Goal: Transaction & Acquisition: Subscribe to service/newsletter

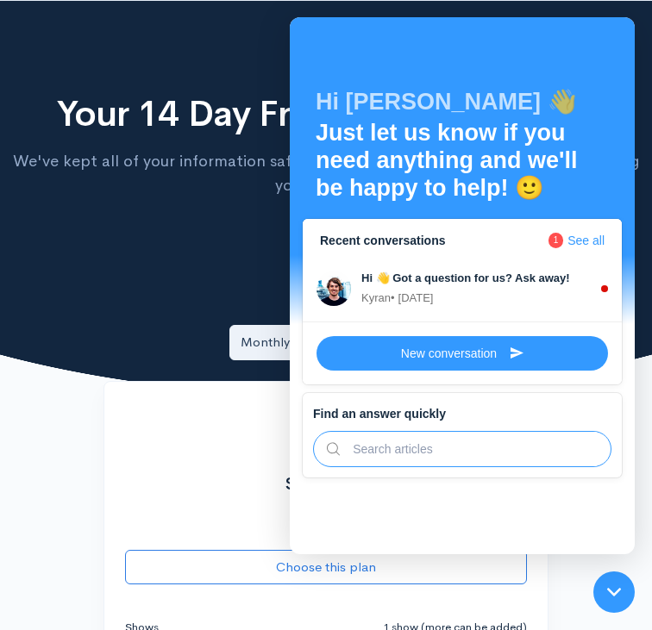
scroll to position [345, 0]
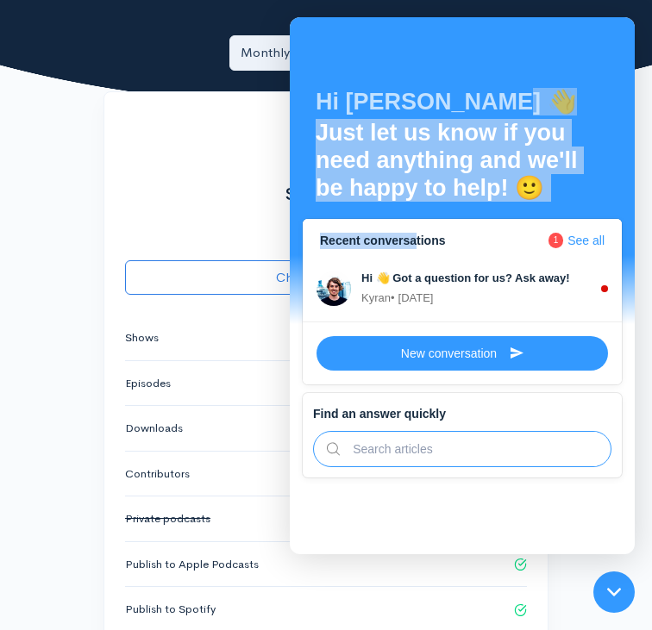
drag, startPoint x: 508, startPoint y: 111, endPoint x: 402, endPoint y: 243, distance: 169.2
click at [402, 243] on div "Hi [PERSON_NAME] 👋 Just let us know if you need anything and we'll be happy to …" at bounding box center [462, 253] width 345 height 473
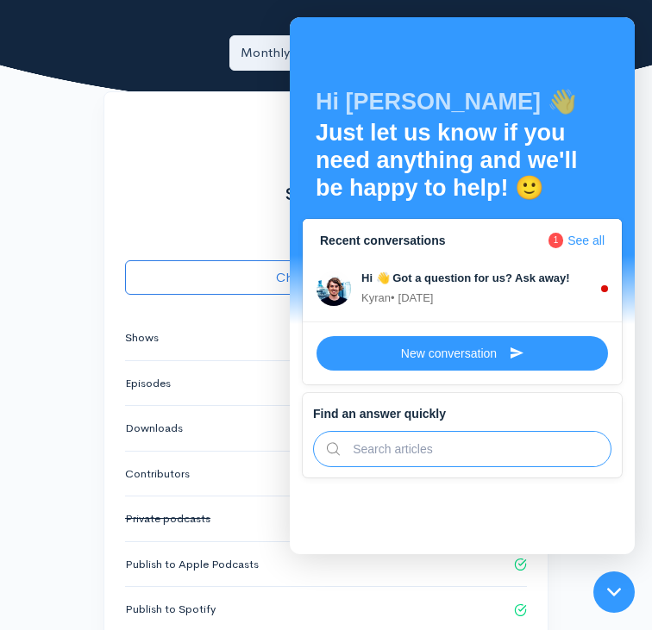
drag, startPoint x: 398, startPoint y: 499, endPoint x: 421, endPoint y: 453, distance: 51.7
click at [410, 478] on div "Hi [PERSON_NAME] 👋 Just let us know if you need anything and we'll be happy to …" at bounding box center [462, 285] width 345 height 537
click at [564, 241] on span "1" at bounding box center [556, 241] width 16 height 16
drag, startPoint x: 569, startPoint y: 68, endPoint x: 545, endPoint y: 59, distance: 25.9
click at [570, 68] on div "Hi [PERSON_NAME] 👋 Just let us know if you need anything and we'll be happy to …" at bounding box center [461, 123] width 293 height 157
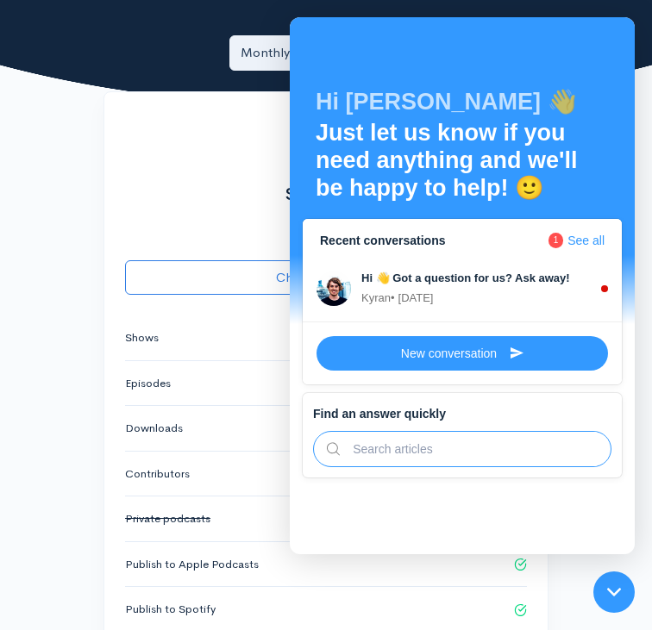
drag, startPoint x: 183, startPoint y: 94, endPoint x: 261, endPoint y: 202, distance: 133.3
drag, startPoint x: 551, startPoint y: 219, endPoint x: 400, endPoint y: 435, distance: 263.8
click at [403, 459] on input "text" at bounding box center [469, 449] width 258 height 34
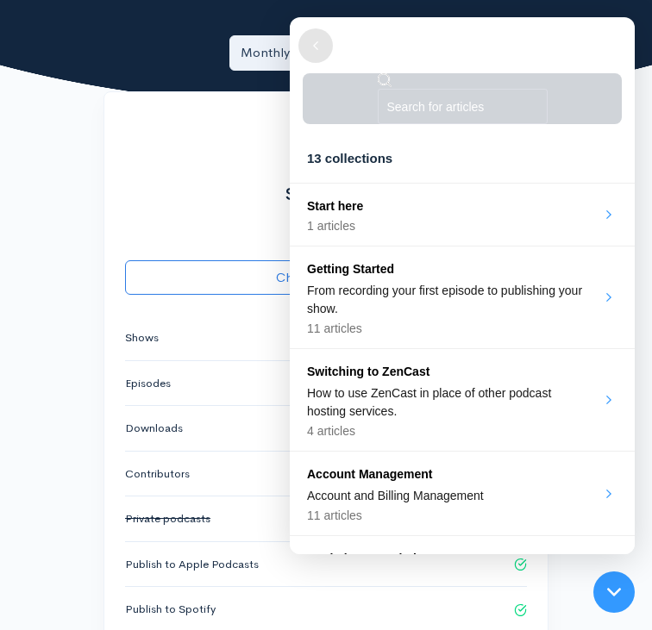
click at [303, 47] on div at bounding box center [315, 45] width 34 height 34
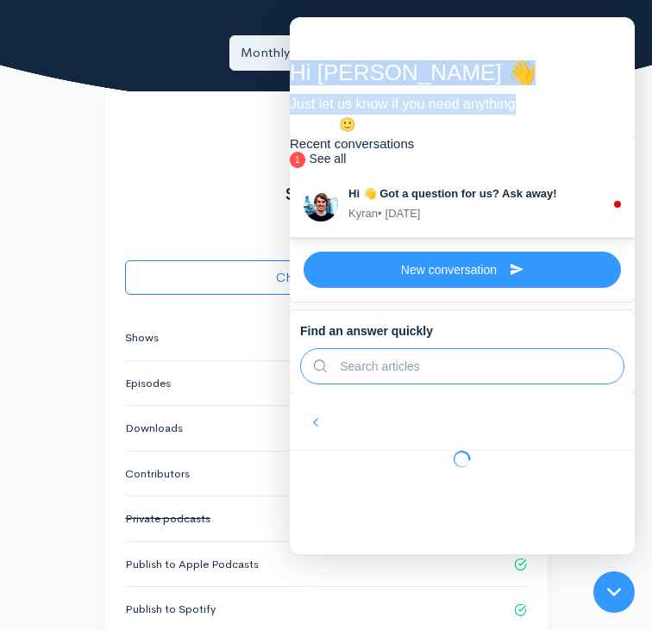
drag, startPoint x: 303, startPoint y: 47, endPoint x: 379, endPoint y: 149, distance: 127.6
click at [379, 135] on div "Hi [PERSON_NAME] 👋 Just let us know if you need anything and we'll be happy to …" at bounding box center [462, 76] width 345 height 118
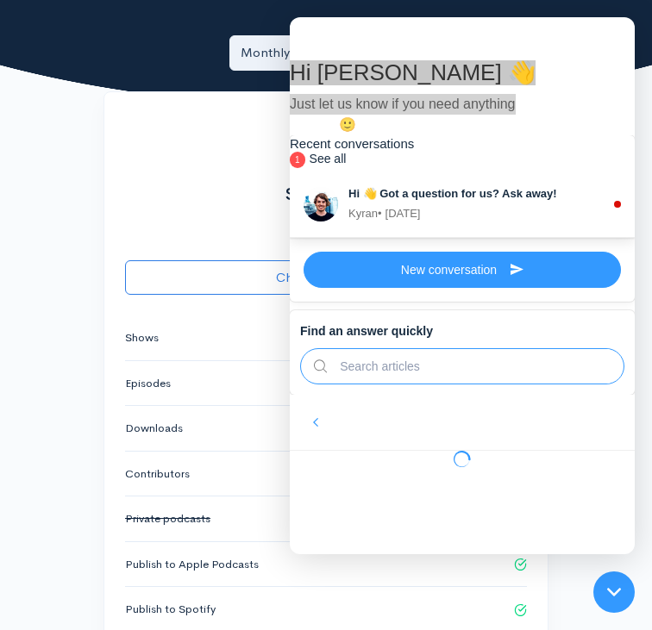
drag, startPoint x: 123, startPoint y: 211, endPoint x: 123, endPoint y: 168, distance: 43.1
click at [121, 71] on div "Monthly Yearly (Save 10%)" at bounding box center [325, 52] width 445 height 35
drag, startPoint x: 121, startPoint y: 103, endPoint x: 224, endPoint y: 97, distance: 103.6
click at [124, 71] on div "Monthly Yearly (Save 10%)" at bounding box center [325, 52] width 445 height 35
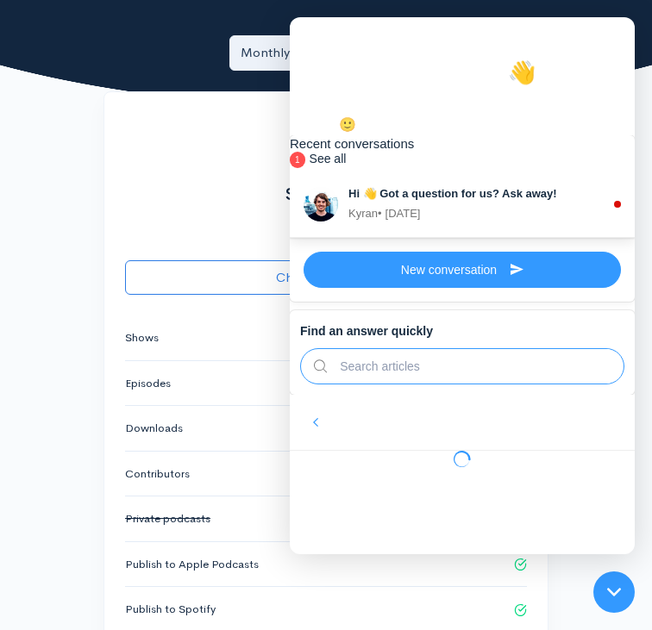
click at [305, 168] on span "1" at bounding box center [298, 160] width 16 height 16
click at [582, 165] on div "Recent conversations 1 See all" at bounding box center [462, 149] width 345 height 29
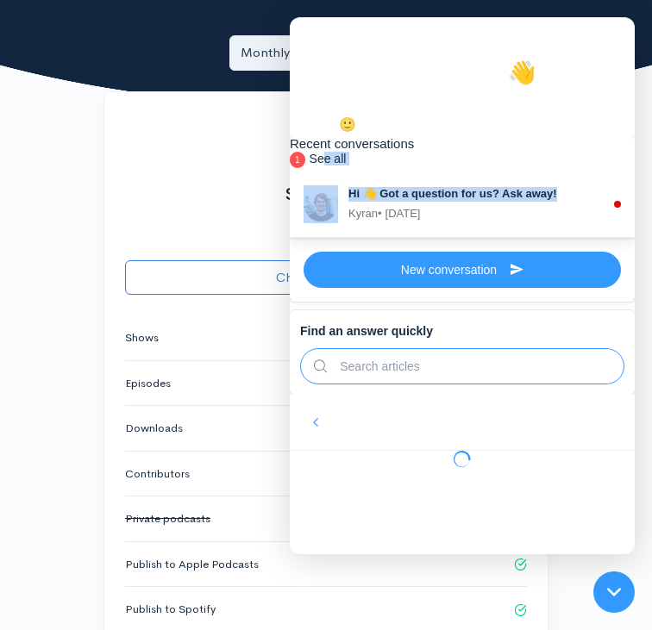
click at [581, 238] on div "Recent conversations 1 See all Hi 👋 Got a question for us? Ask away! [GEOGRAPHI…" at bounding box center [462, 186] width 345 height 103
drag, startPoint x: 581, startPoint y: 249, endPoint x: 588, endPoint y: 237, distance: 13.9
click at [347, 166] on span "See all" at bounding box center [327, 159] width 37 height 14
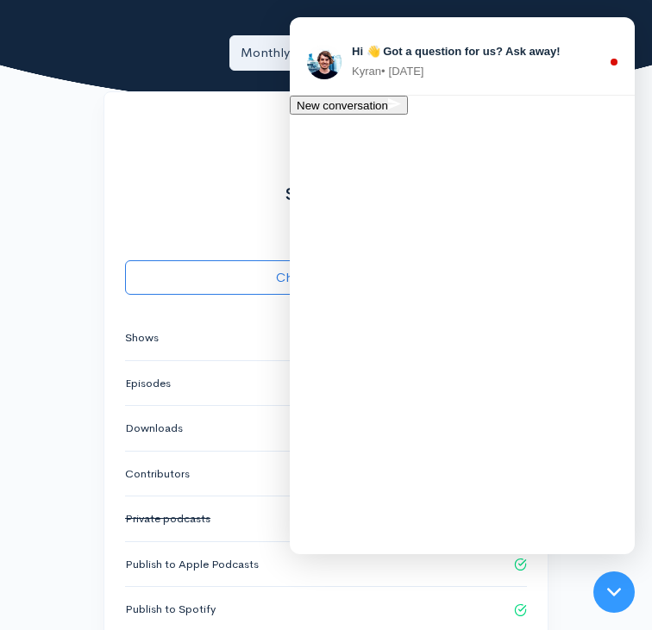
click at [453, 96] on div "Hi 👋 Got a question for us? Ask away! [GEOGRAPHIC_DATA] • [DATE]" at bounding box center [462, 62] width 345 height 66
click at [462, 96] on div "Hi 👋 Got a question for us? Ask away! [GEOGRAPHIC_DATA] • [DATE]" at bounding box center [462, 62] width 345 height 66
drag, startPoint x: 459, startPoint y: 437, endPoint x: 438, endPoint y: 451, distance: 24.9
click at [441, 96] on div "Hi 👋 Got a question for us? Ask away! [GEOGRAPHIC_DATA] • [DATE]" at bounding box center [462, 62] width 345 height 66
click at [297, 29] on div "Your conversations" at bounding box center [462, 23] width 345 height 12
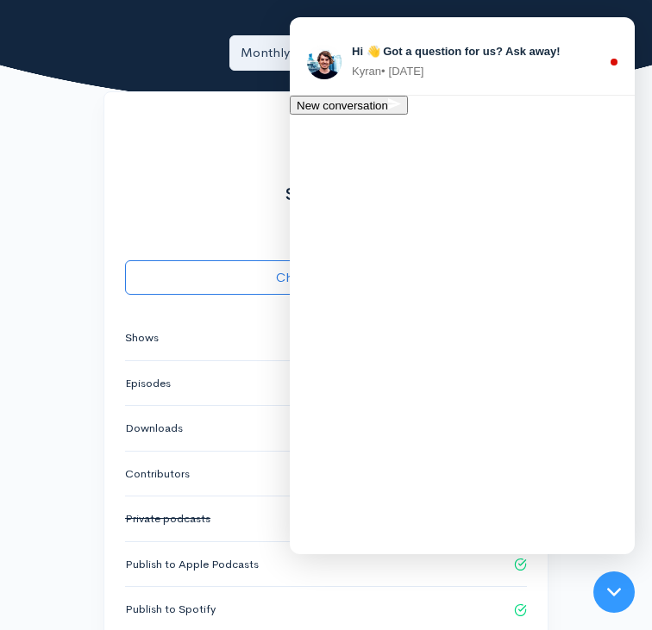
click at [297, 51] on div at bounding box center [314, 47] width 34 height 34
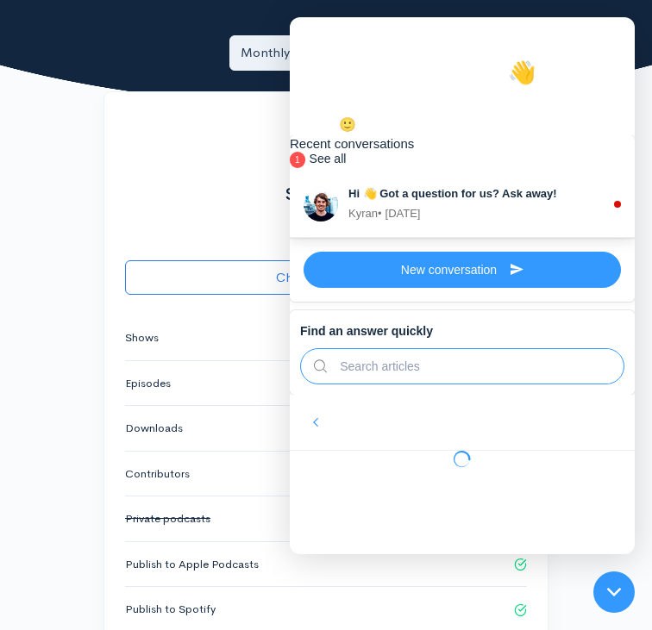
click at [307, 47] on div "Hi [PERSON_NAME] 👋 Just let us know if you need anything and we'll be happy to …" at bounding box center [462, 76] width 345 height 118
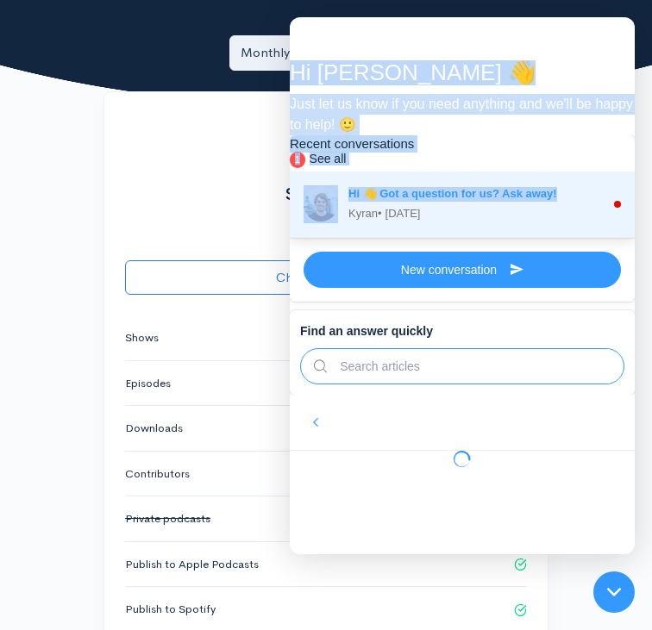
drag, startPoint x: 315, startPoint y: 53, endPoint x: 365, endPoint y: 278, distance: 230.3
click at [365, 278] on div "Hi [PERSON_NAME] 👋 Just let us know if you need anything and we'll be happy to …" at bounding box center [462, 206] width 345 height 378
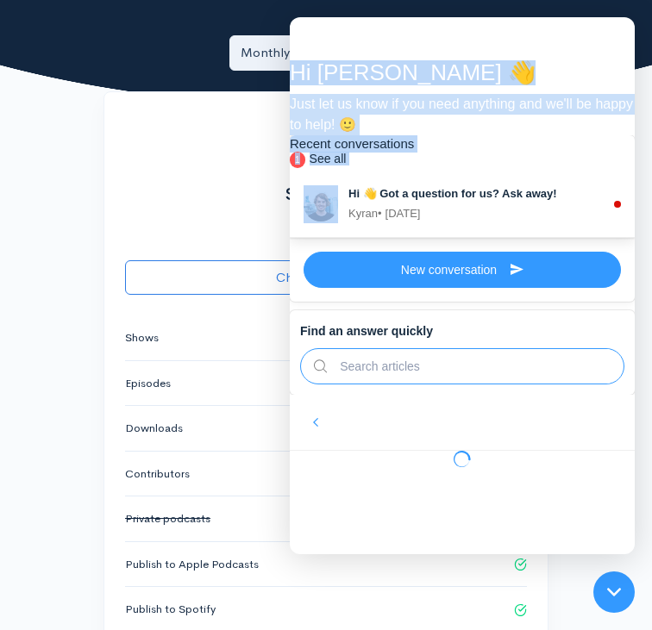
drag, startPoint x: 373, startPoint y: 340, endPoint x: 351, endPoint y: 460, distance: 122.7
click at [365, 395] on div "Recent conversations 1 See all Hi 👋 Got a question for us? Ask away! [GEOGRAPHI…" at bounding box center [462, 264] width 345 height 259
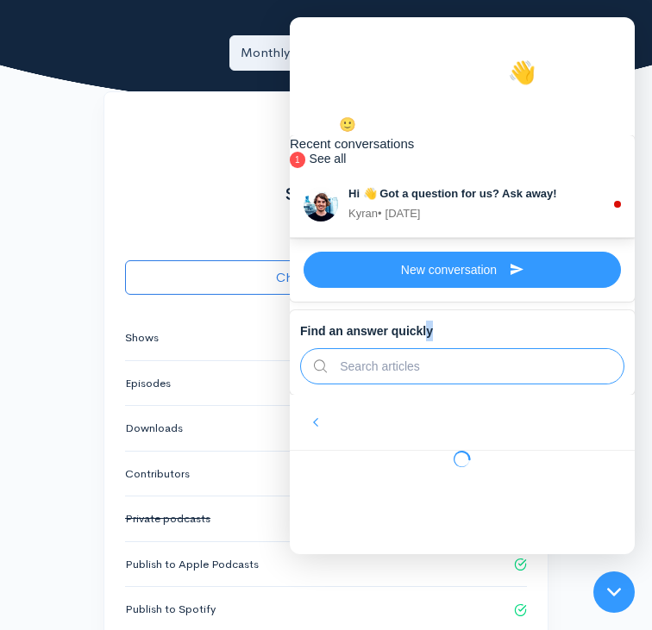
drag, startPoint x: 340, startPoint y: 527, endPoint x: 431, endPoint y: 399, distance: 156.9
click at [431, 399] on div "Hi [PERSON_NAME] 👋 Just let us know if you need anything and we'll be happy to …" at bounding box center [462, 242] width 345 height 451
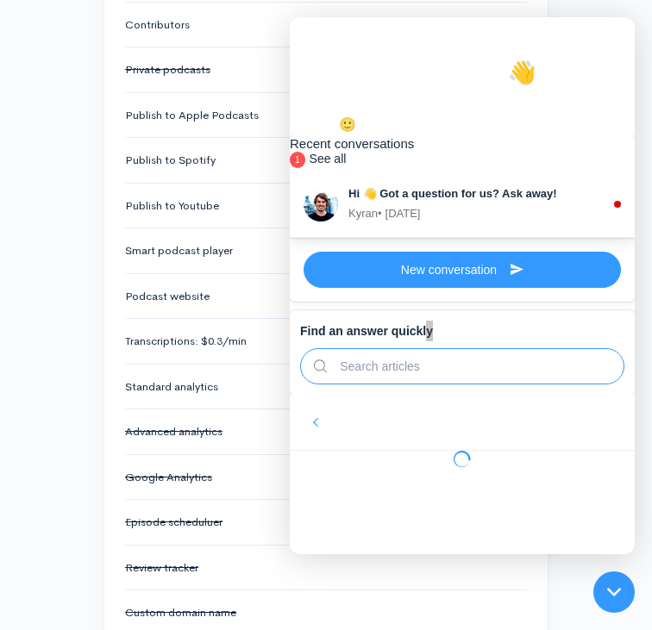
scroll to position [690, 0]
